Goal: Transaction & Acquisition: Purchase product/service

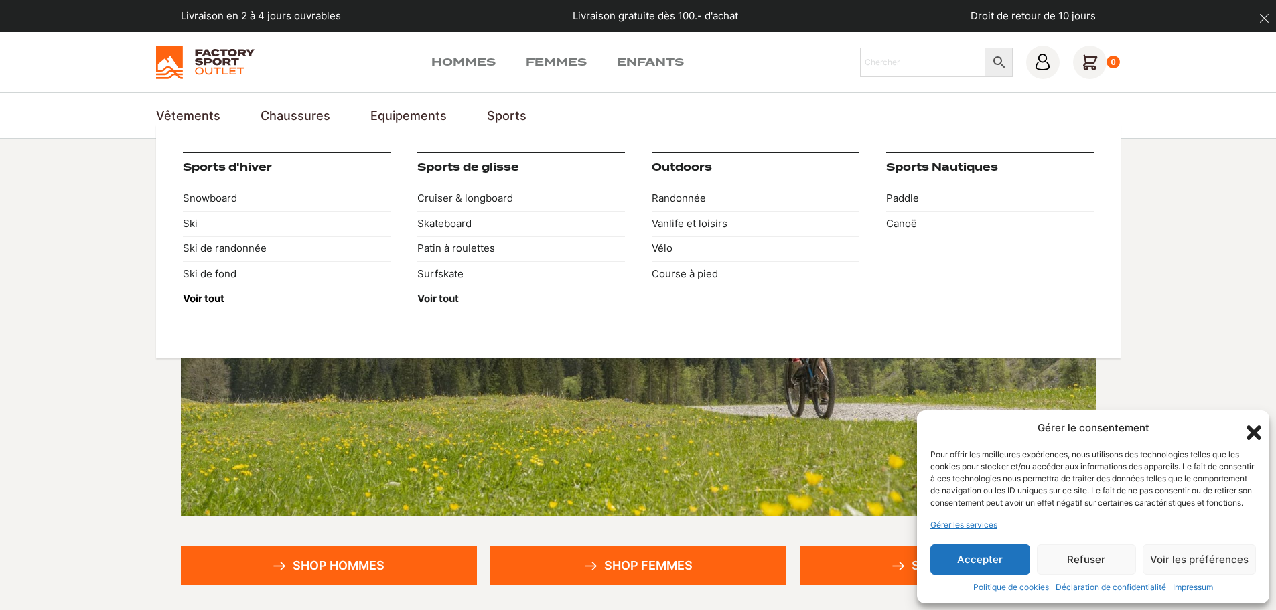
click at [206, 302] on strong "Voir tout" at bounding box center [204, 298] width 42 height 13
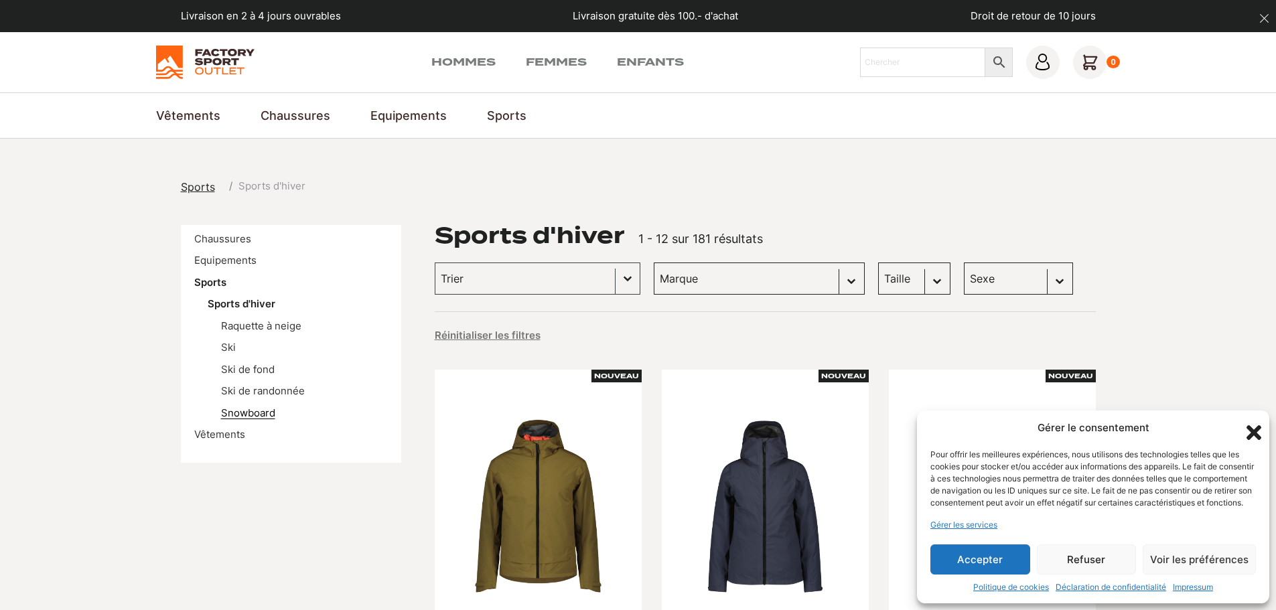
click at [240, 417] on link "Snowboard" at bounding box center [248, 413] width 54 height 13
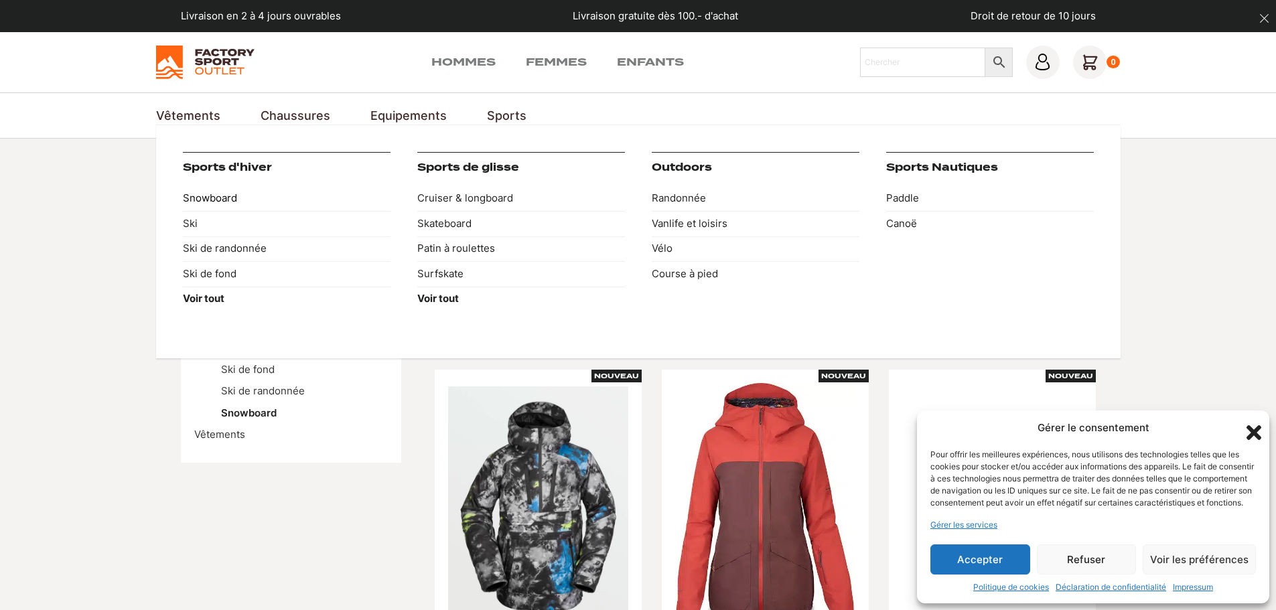
click at [221, 186] on link "Snowboard" at bounding box center [287, 198] width 208 height 25
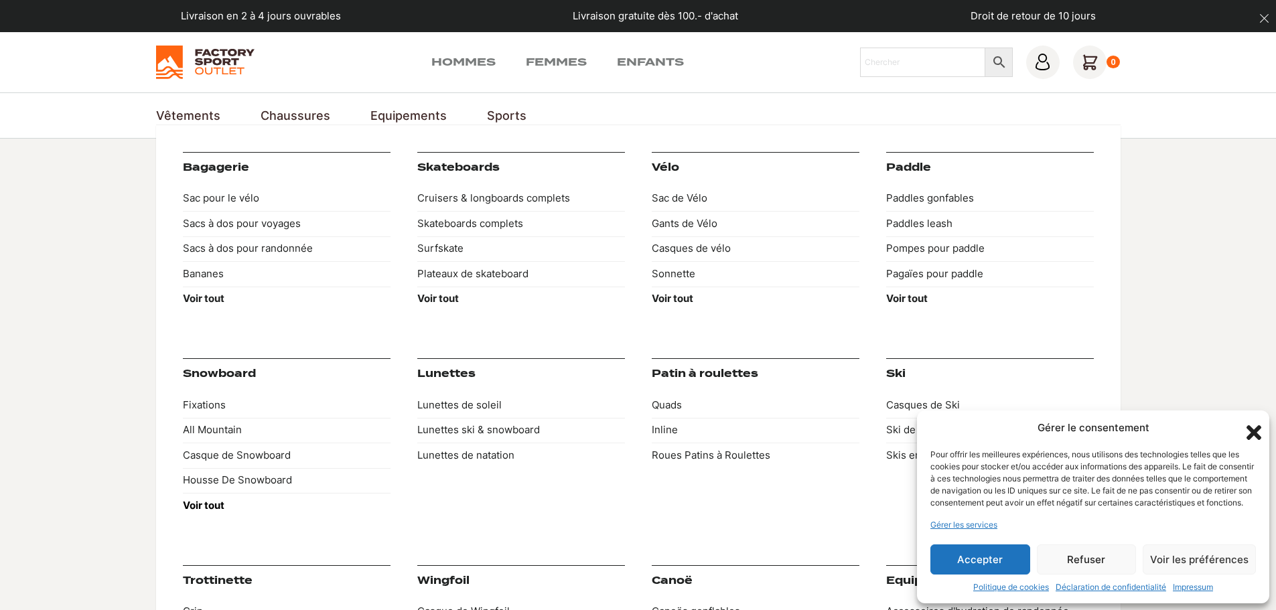
click at [212, 506] on strong "Voir tout" at bounding box center [204, 505] width 42 height 13
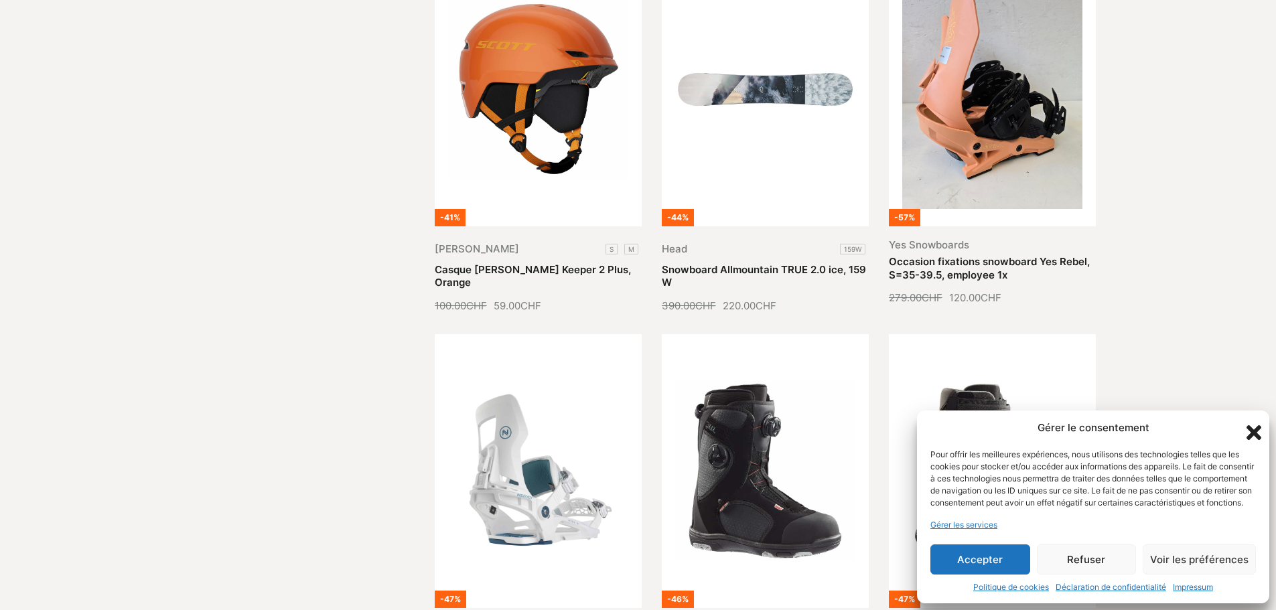
scroll to position [804, 0]
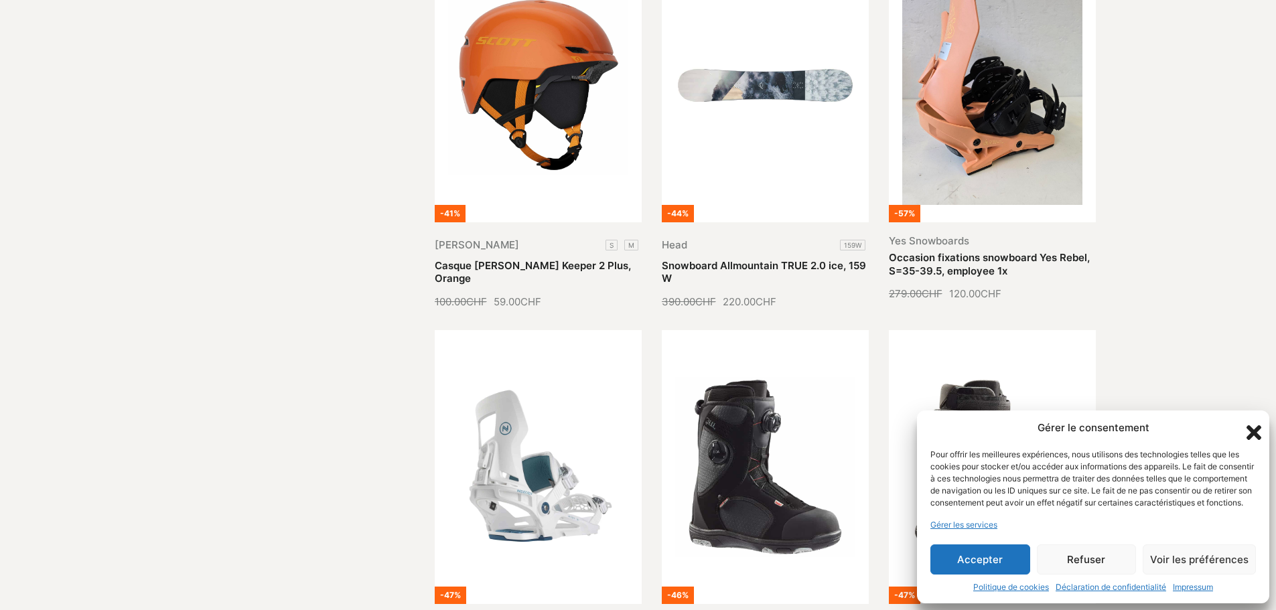
click at [1246, 421] on icon "Fermer la boîte de dialogue" at bounding box center [1253, 432] width 23 height 23
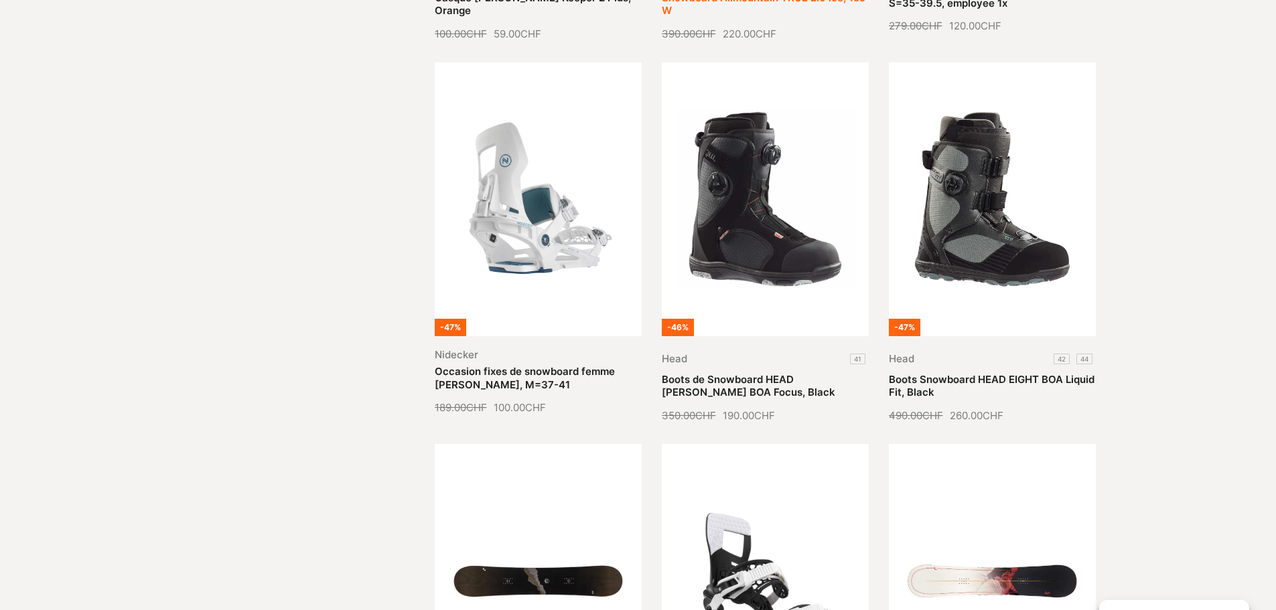
scroll to position [1540, 0]
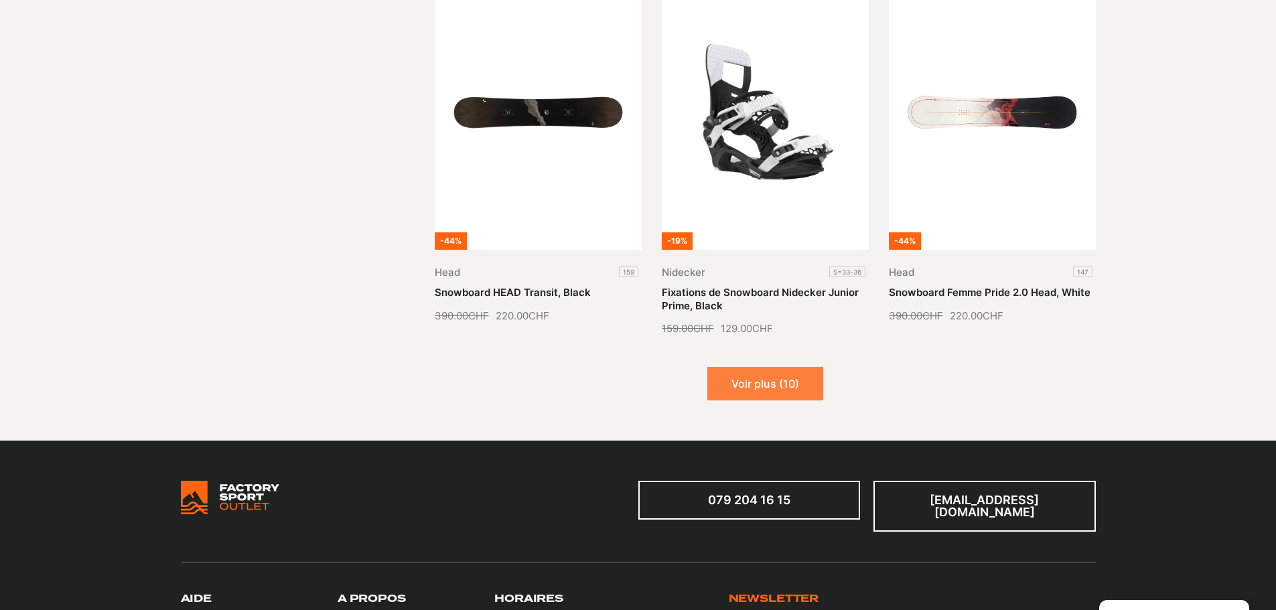
click at [725, 374] on button "Voir plus (10)" at bounding box center [765, 383] width 116 height 33
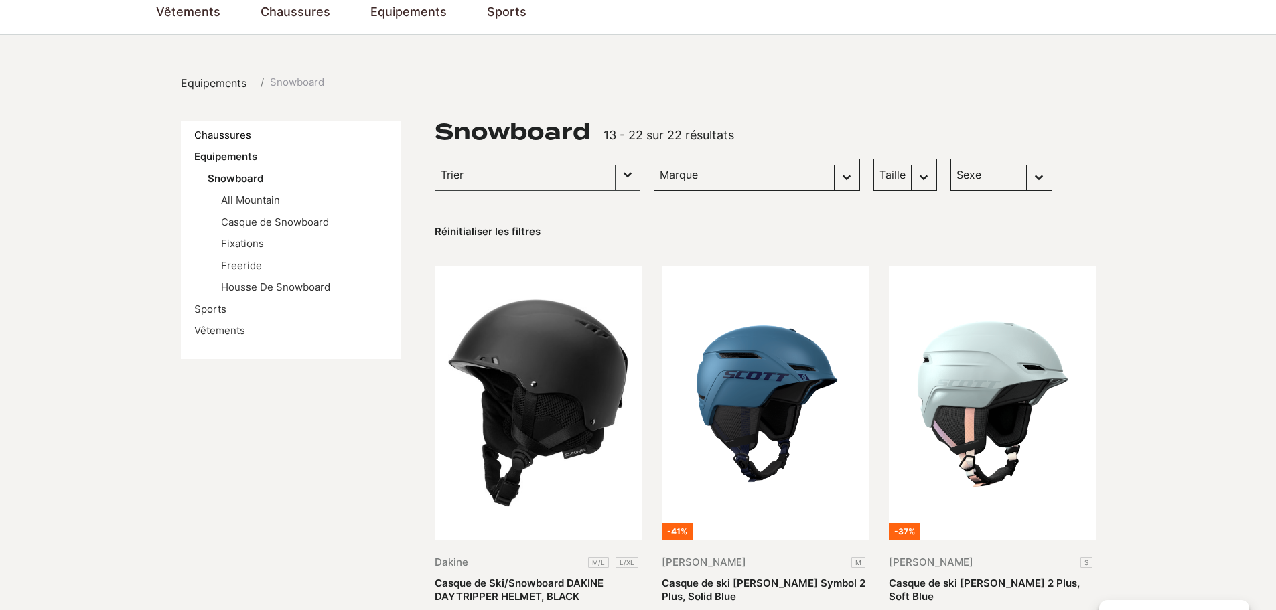
scroll to position [0, 0]
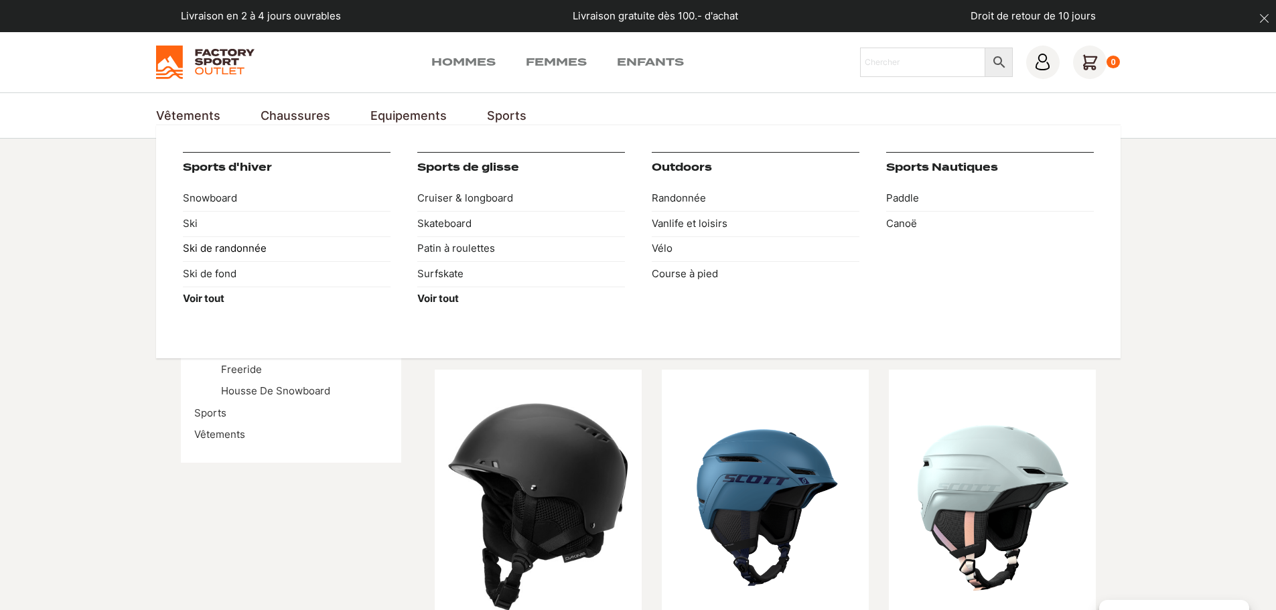
click at [201, 246] on link "Ski de randonnée" at bounding box center [287, 248] width 208 height 25
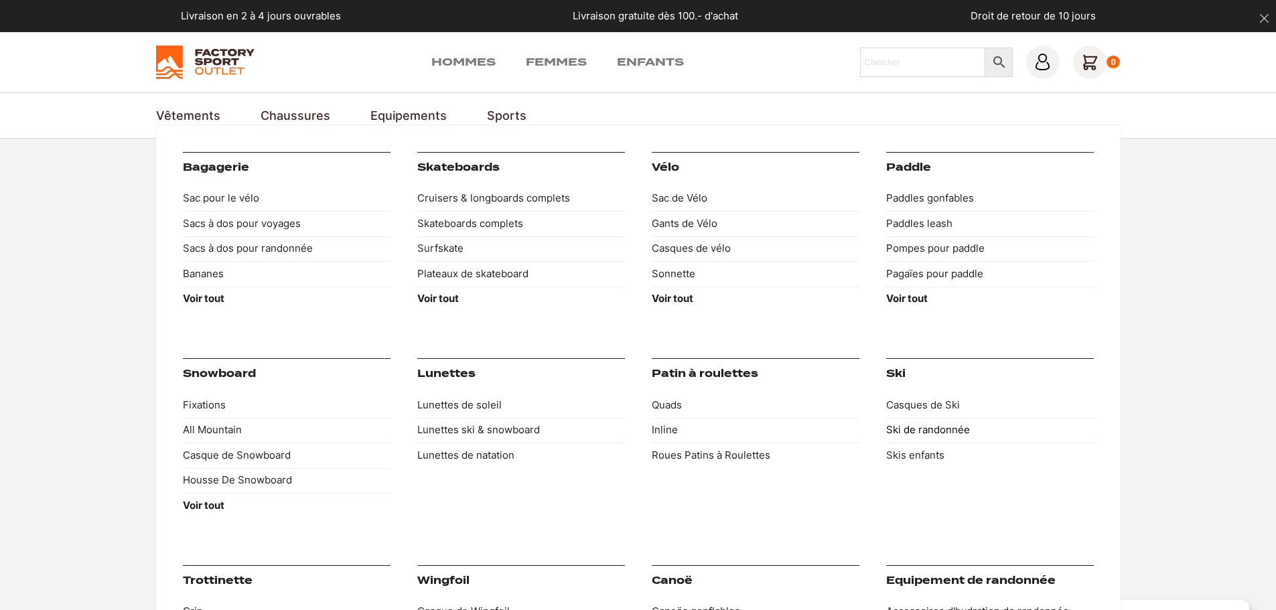
click at [909, 430] on link "Ski de randonnée" at bounding box center [990, 430] width 208 height 25
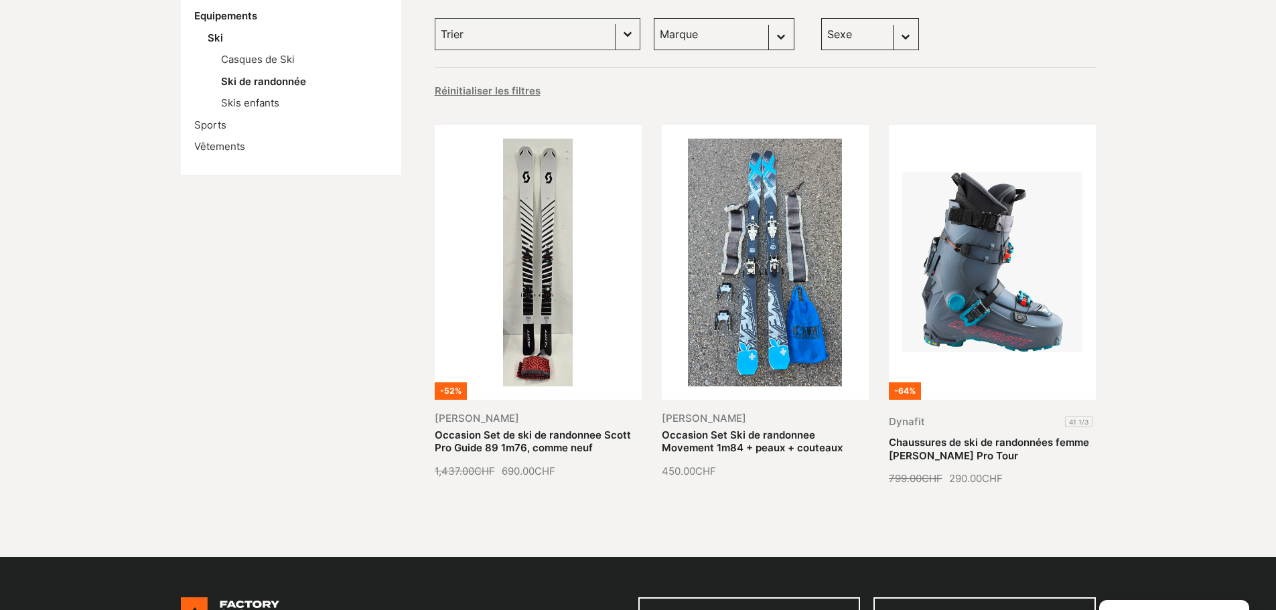
scroll to position [268, 0]
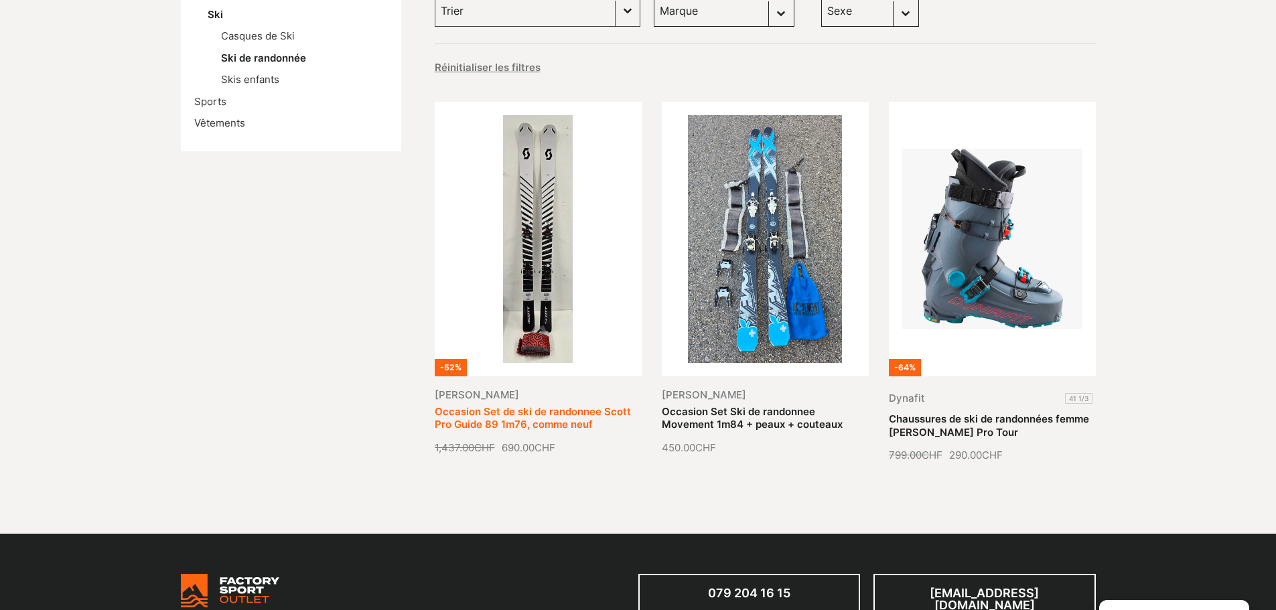
click at [526, 406] on link "Occasion Set de ski de randonnee Scott Pro Guide 89 1m76, comme neuf" at bounding box center [533, 418] width 196 height 26
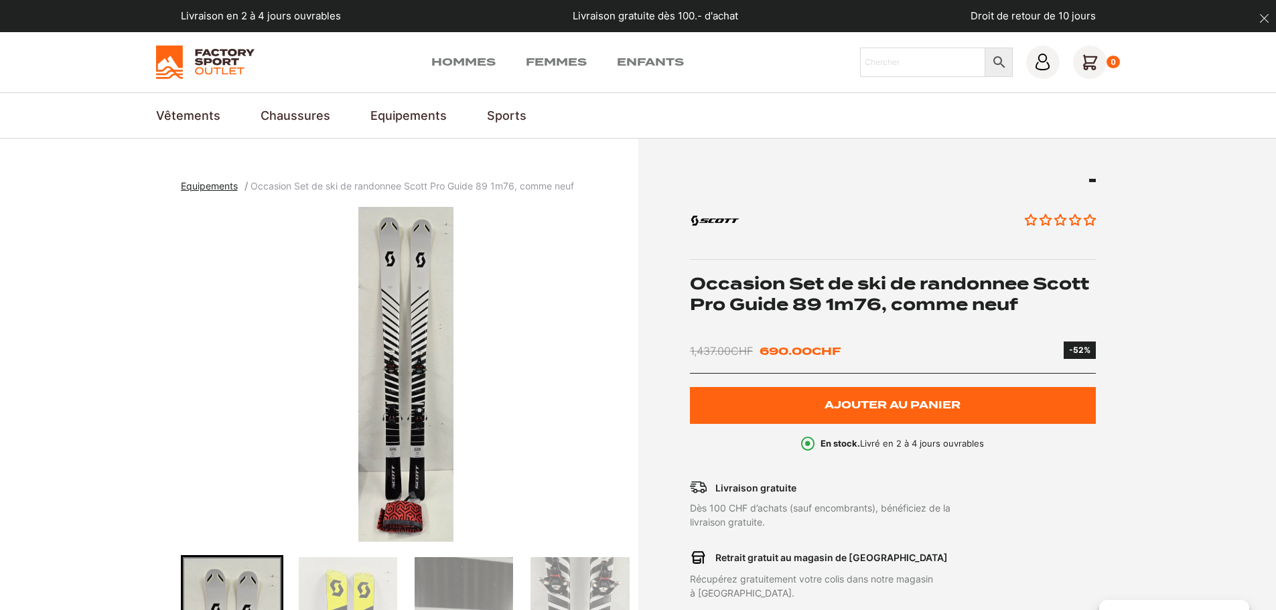
scroll to position [134, 0]
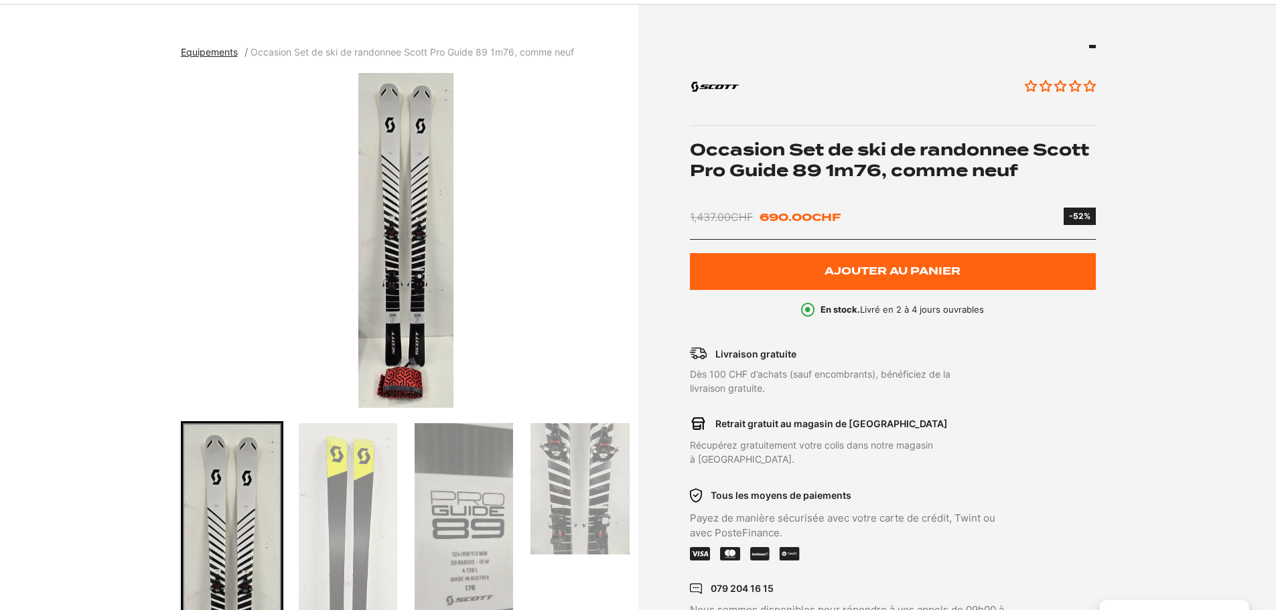
click at [353, 498] on img "Go to slide 2" at bounding box center [348, 587] width 98 height 329
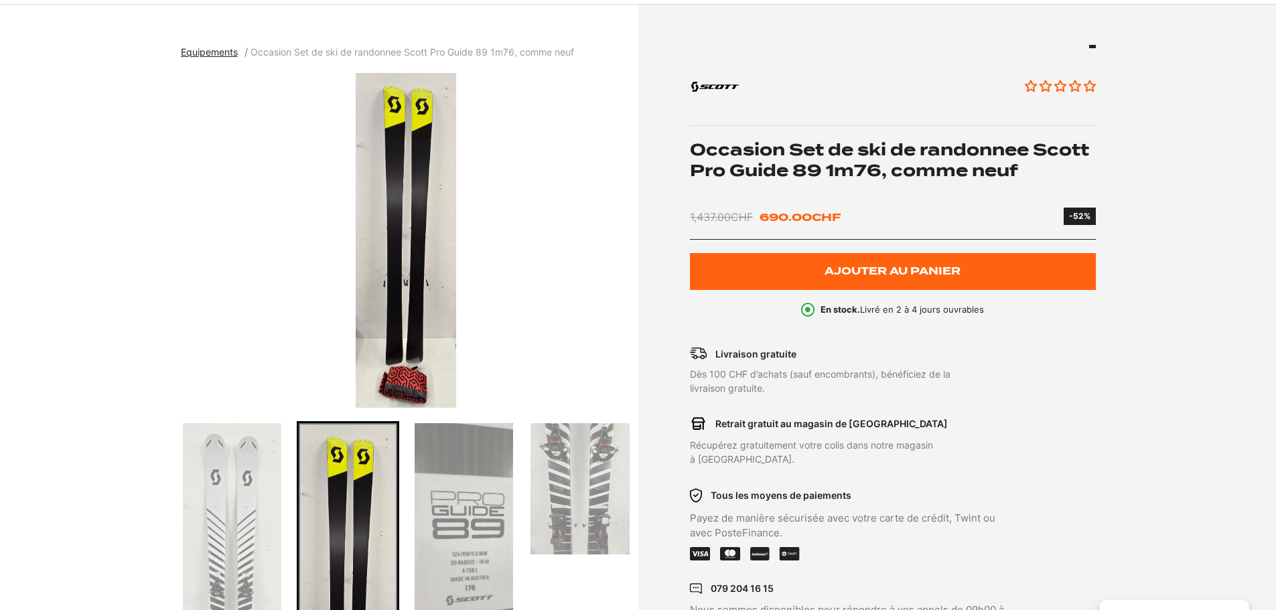
click at [434, 210] on img "2 of 4" at bounding box center [406, 240] width 451 height 335
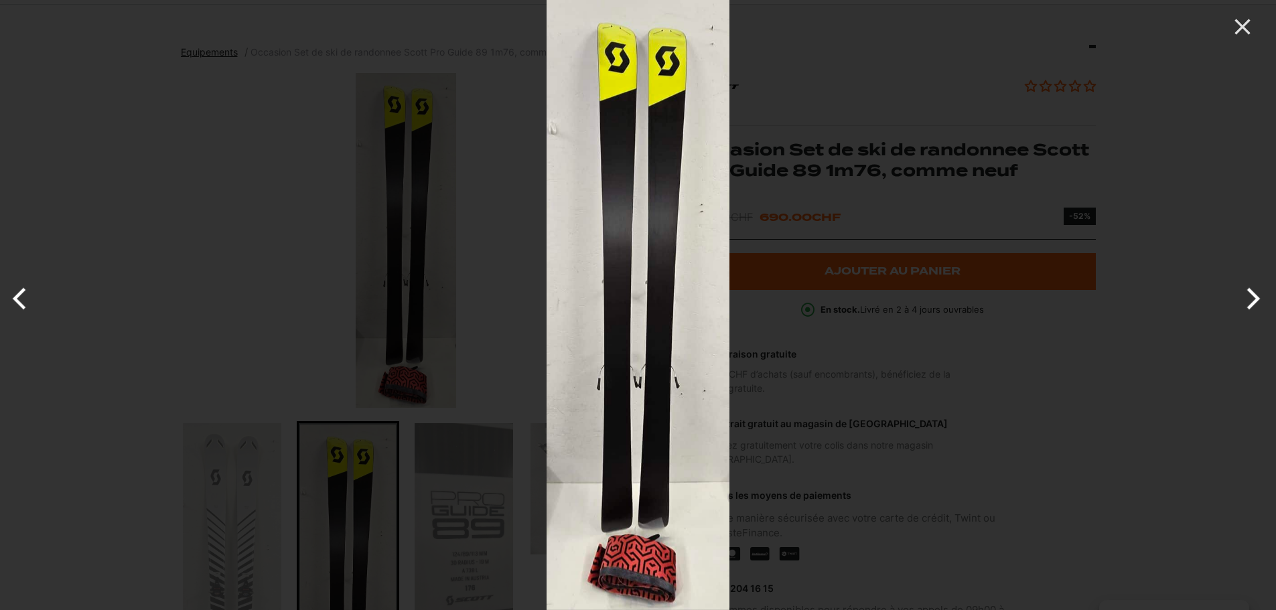
click at [607, 429] on img at bounding box center [637, 305] width 183 height 610
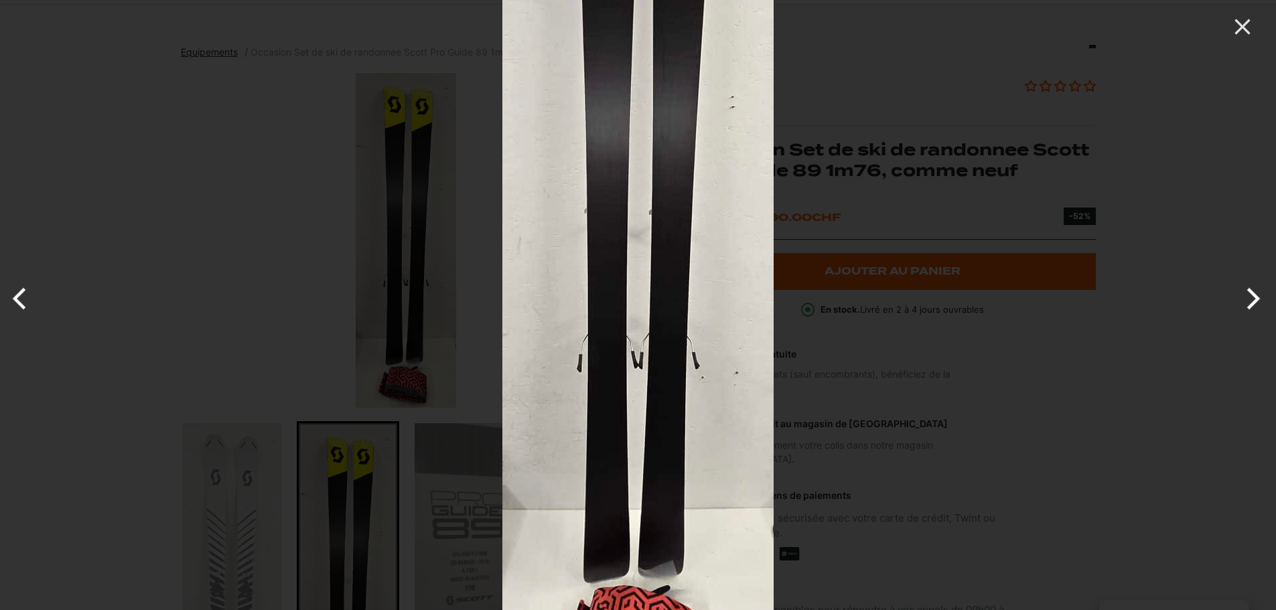
click at [1002, 239] on div at bounding box center [1140, 99] width 1276 height 610
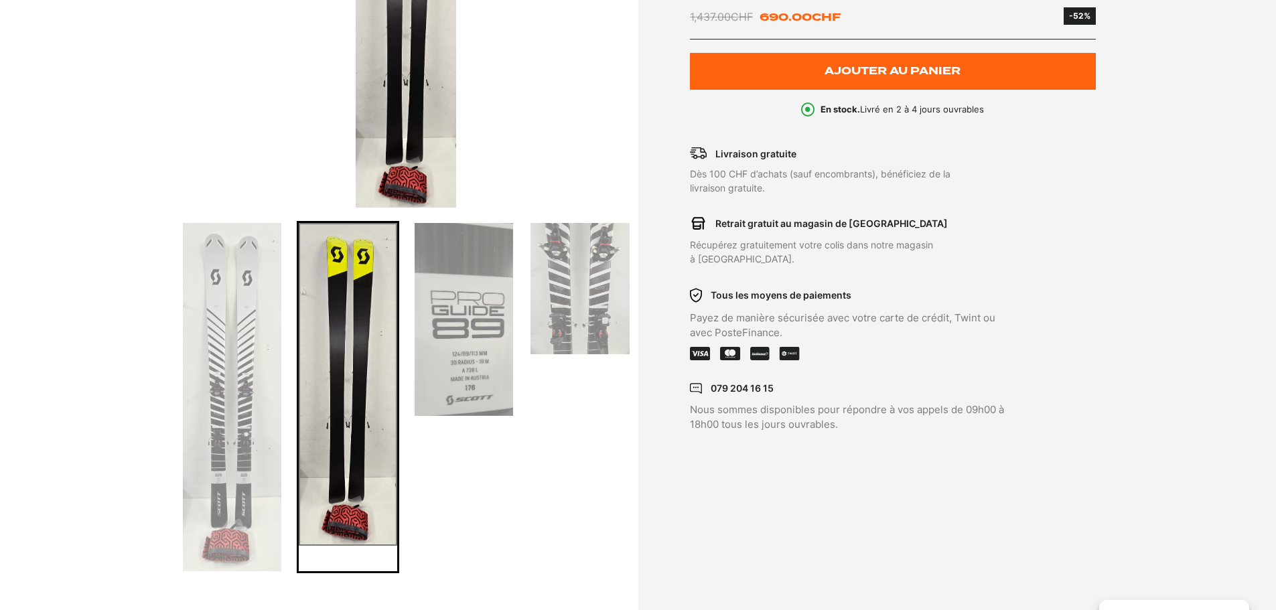
scroll to position [335, 0]
click at [449, 299] on img "Go to slide 3" at bounding box center [464, 318] width 98 height 193
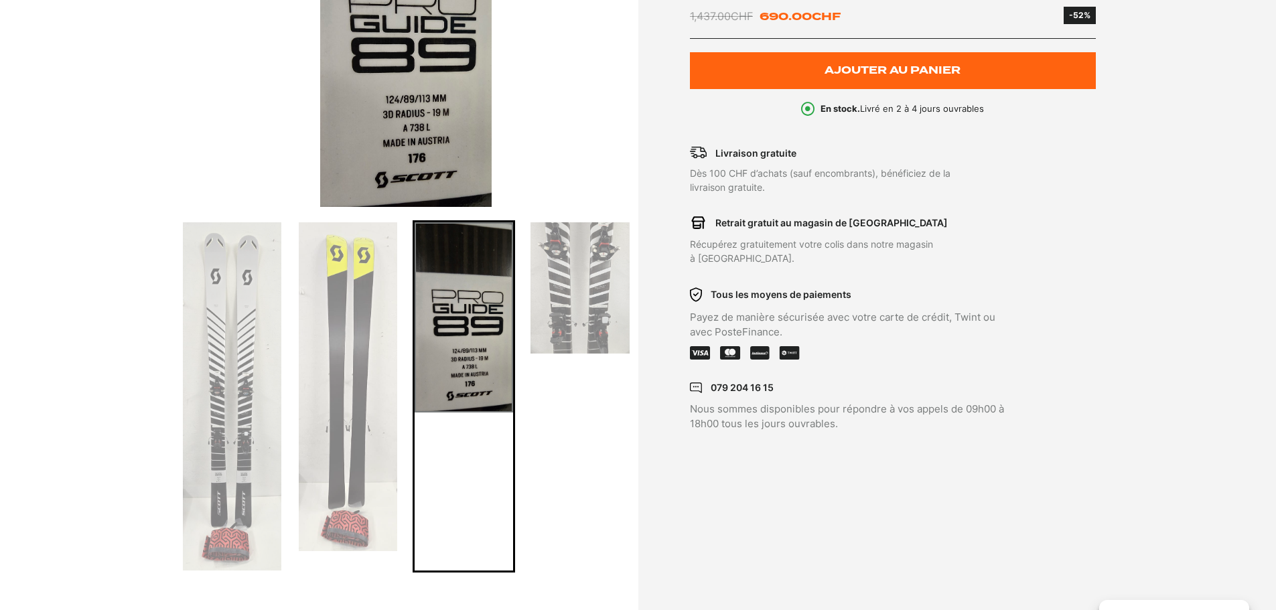
click at [549, 299] on img "Go to slide 4" at bounding box center [579, 287] width 98 height 131
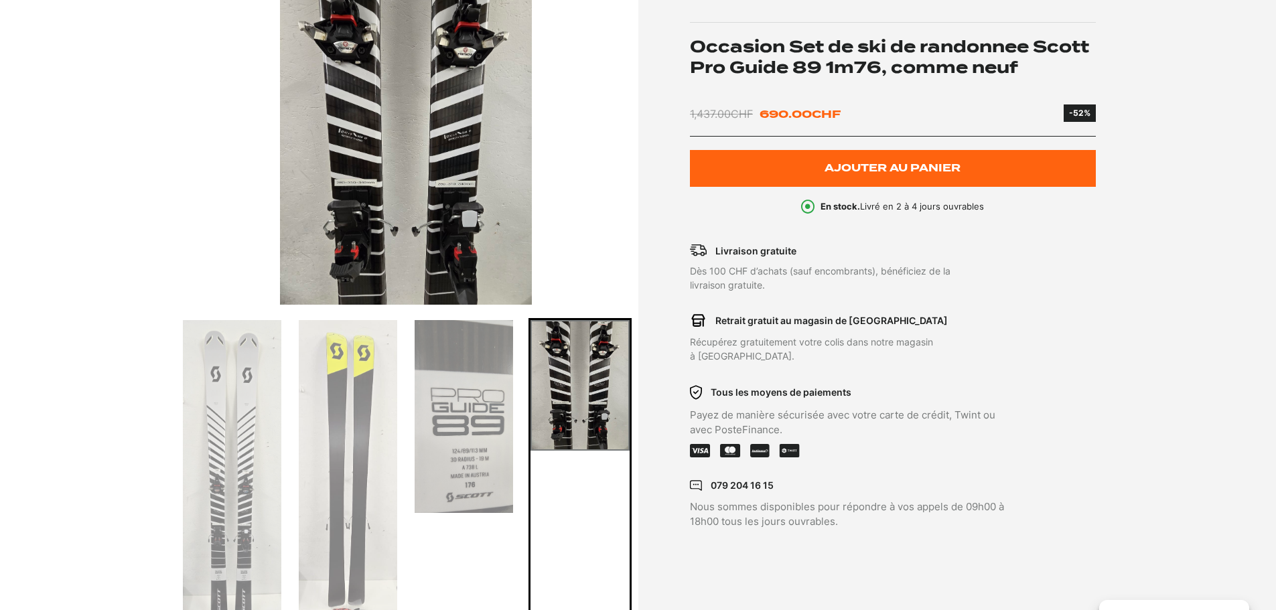
scroll to position [134, 0]
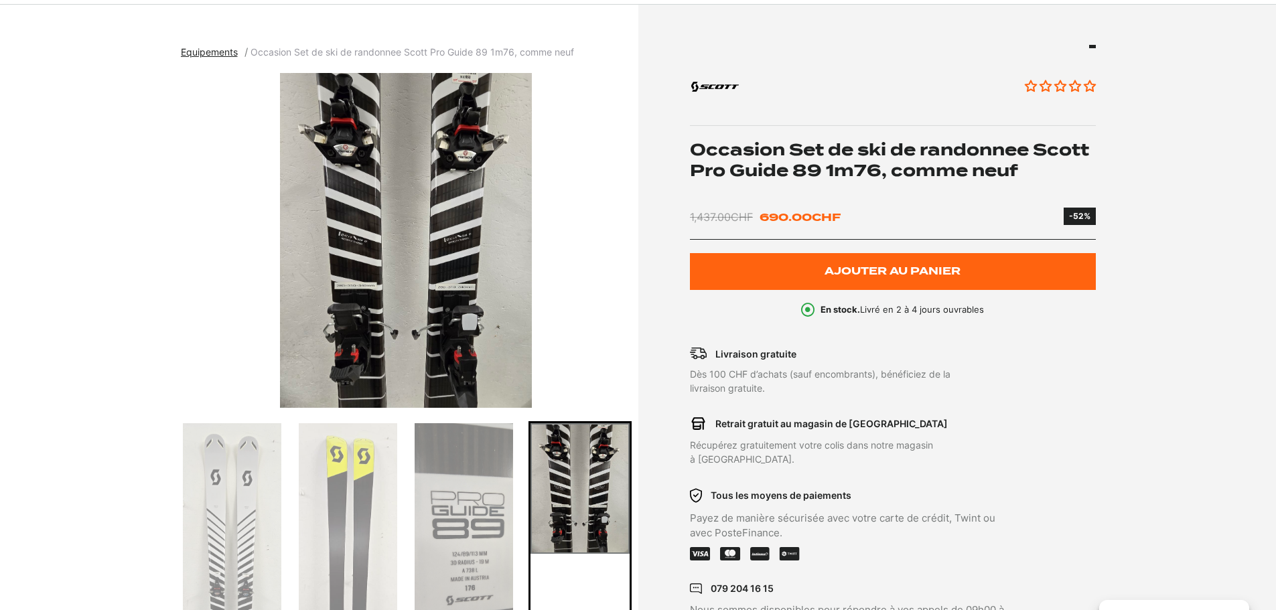
click at [214, 512] on img "Go to slide 1" at bounding box center [232, 597] width 98 height 348
